Goal: Navigation & Orientation: Find specific page/section

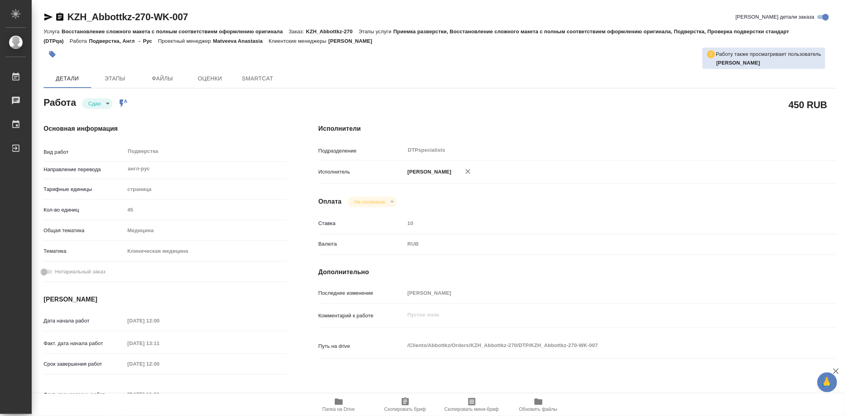
type textarea "x"
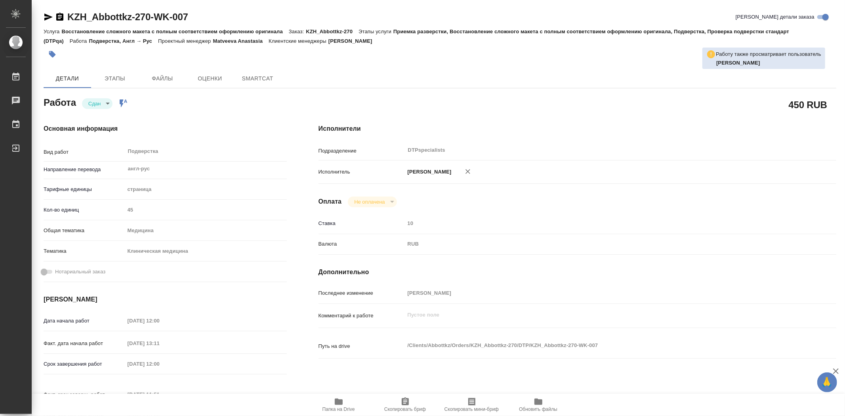
type textarea "x"
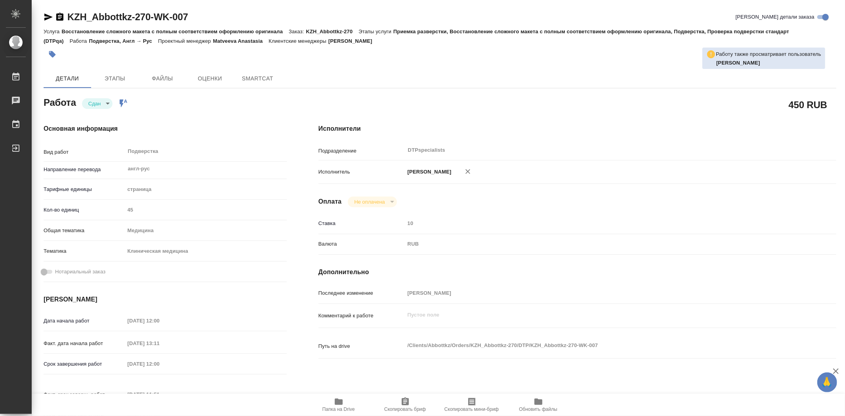
type textarea "x"
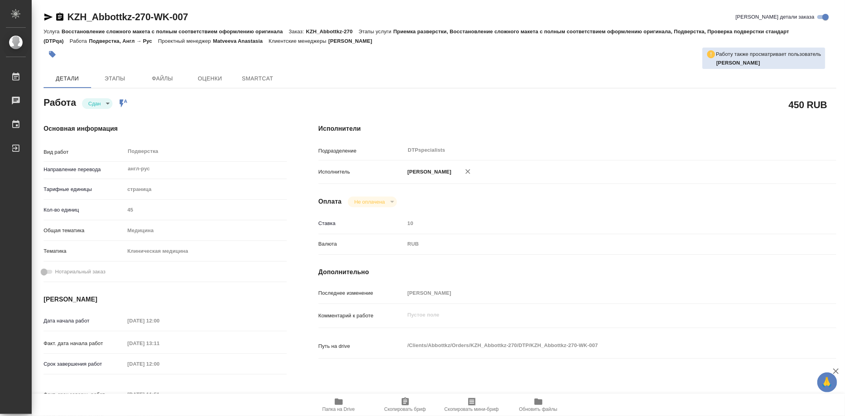
type textarea "x"
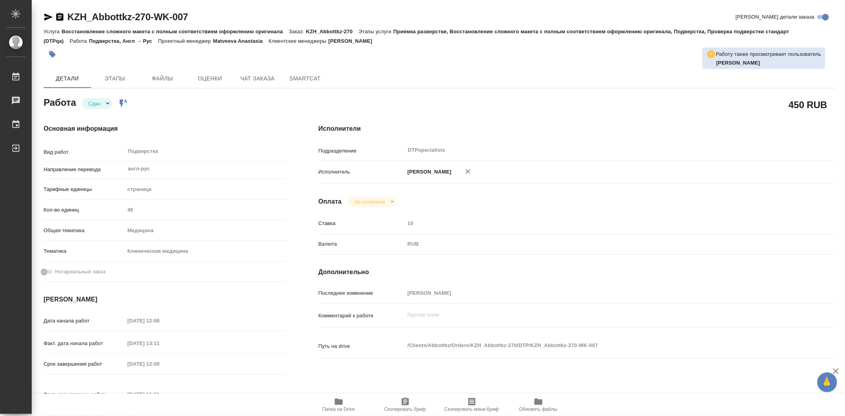
type textarea "x"
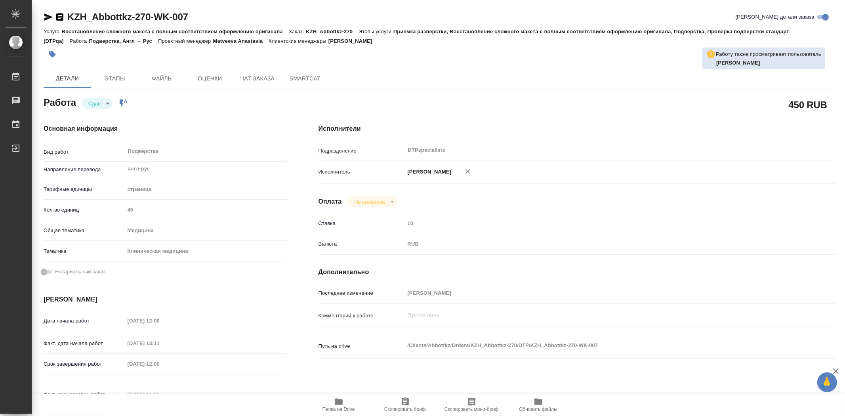
click at [343, 406] on span "Папка на Drive" at bounding box center [338, 409] width 32 height 6
type textarea "x"
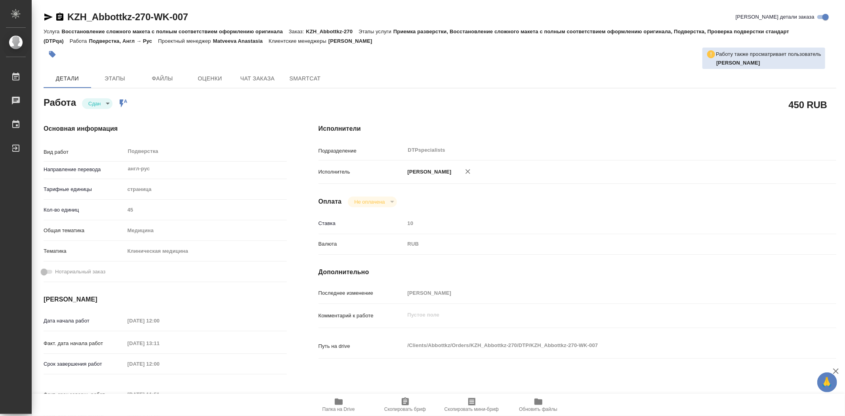
type textarea "x"
